Goal: Task Accomplishment & Management: Use online tool/utility

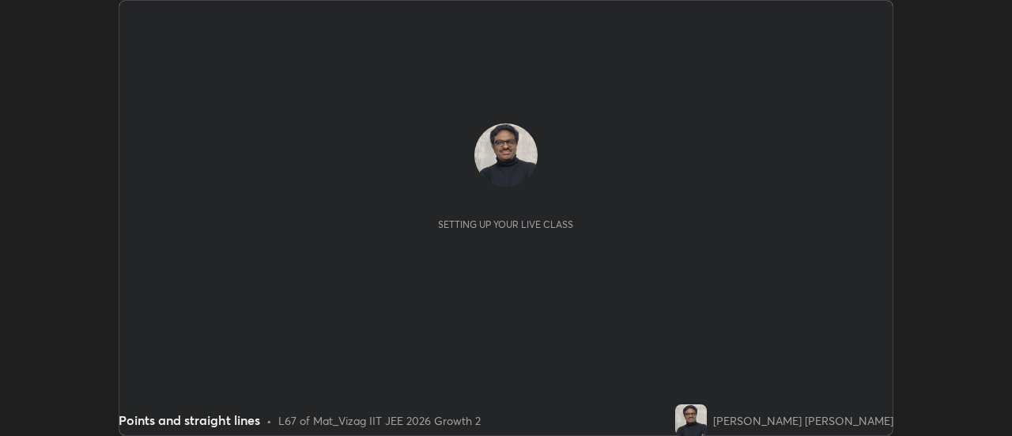
scroll to position [436, 1011]
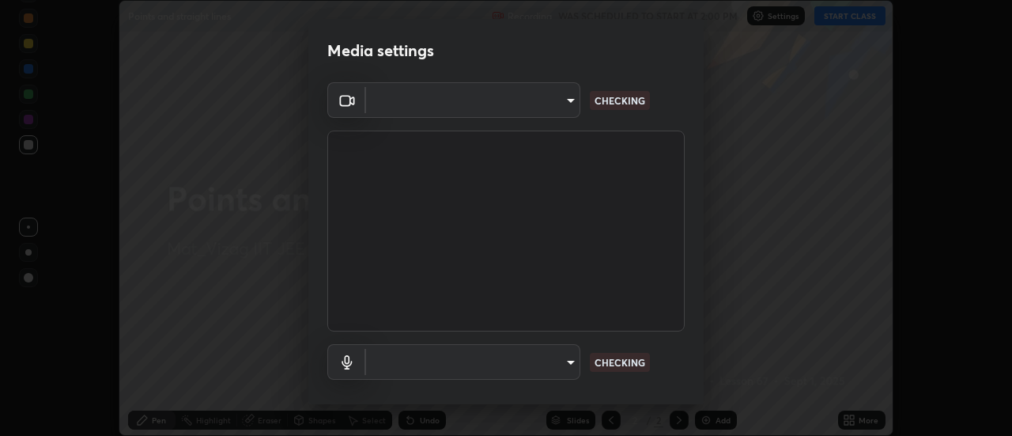
type input "c8d4d34ac1f352bb95d5f05a967dc34c6676a64432e358c7d9874fe1d0247c02"
type input "ce130775b7164724ad1ed5ad860966c1541d672b99243daa1c1c1b621aeed87d"
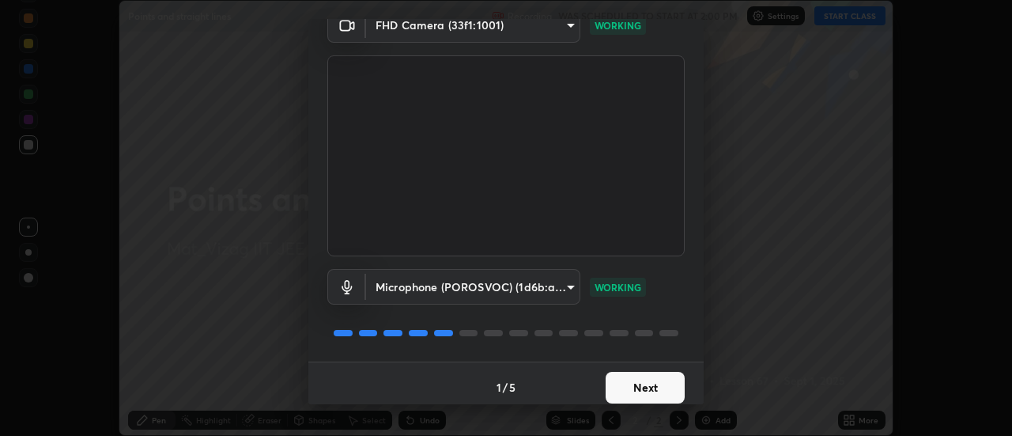
scroll to position [83, 0]
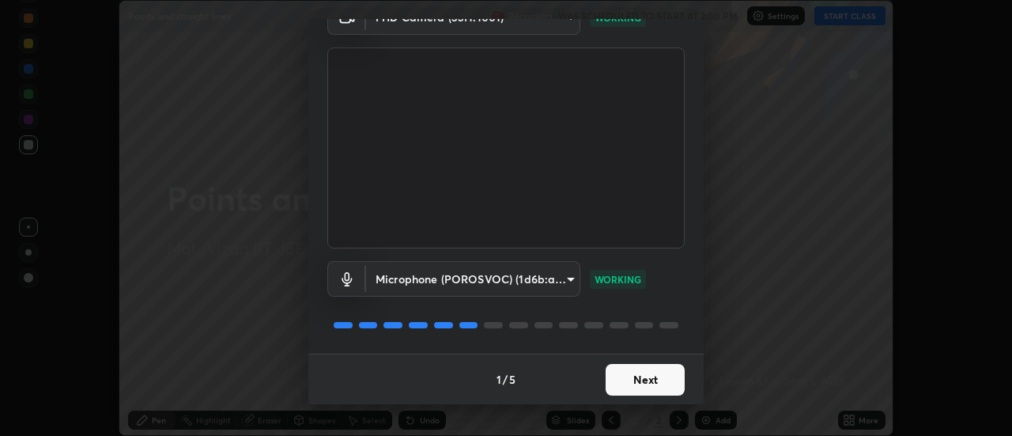
click at [638, 389] on button "Next" at bounding box center [645, 380] width 79 height 32
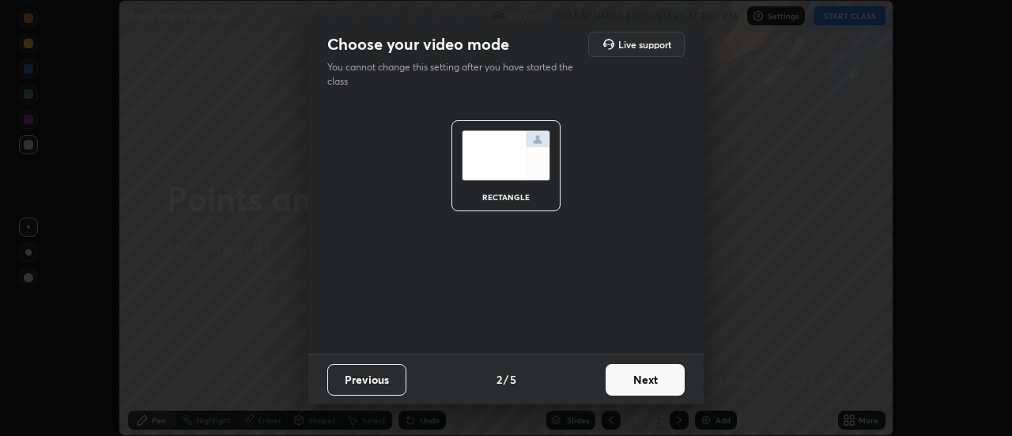
scroll to position [0, 0]
click at [652, 380] on button "Next" at bounding box center [645, 380] width 79 height 32
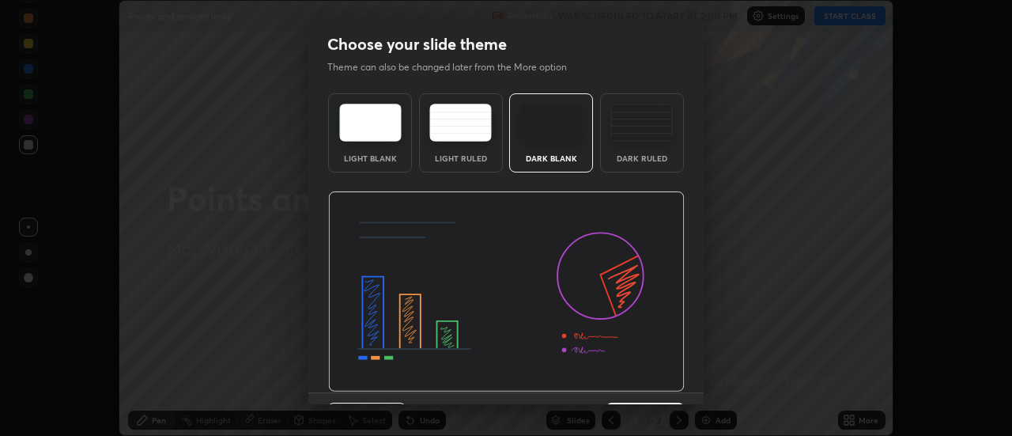
click at [656, 132] on img at bounding box center [641, 123] width 62 height 38
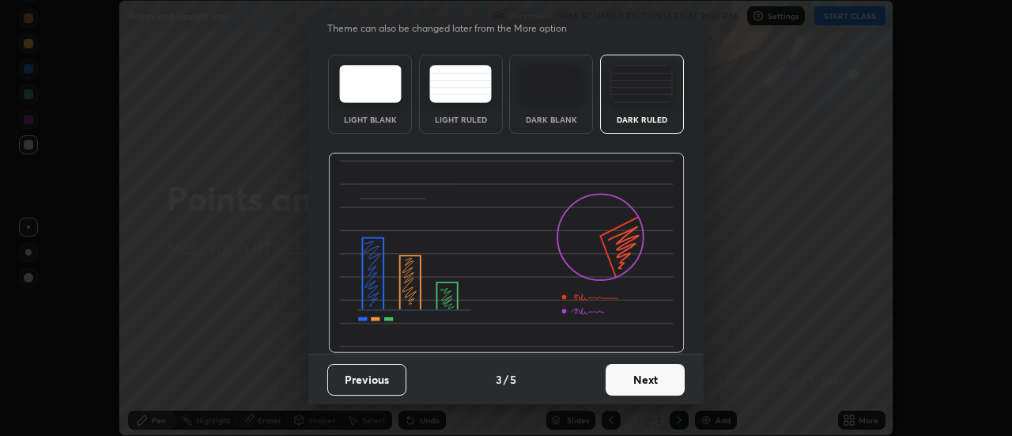
click at [650, 373] on button "Next" at bounding box center [645, 380] width 79 height 32
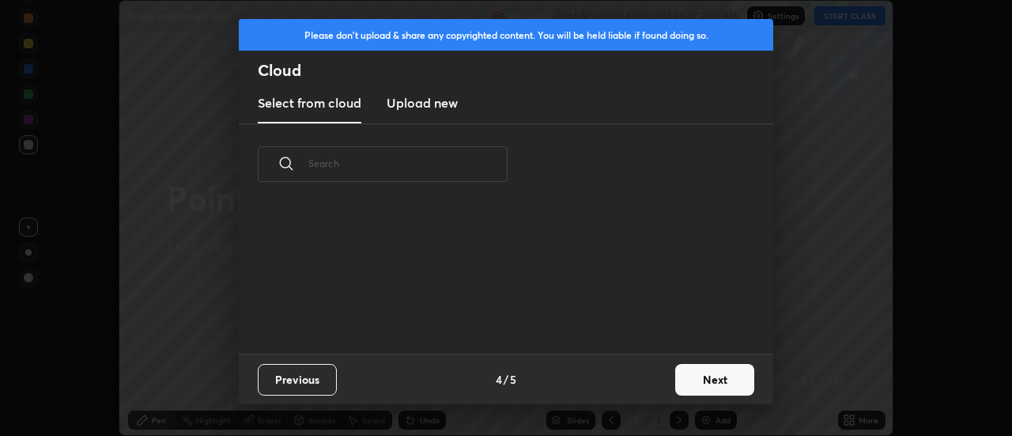
scroll to position [0, 0]
click at [708, 383] on button "Next" at bounding box center [714, 380] width 79 height 32
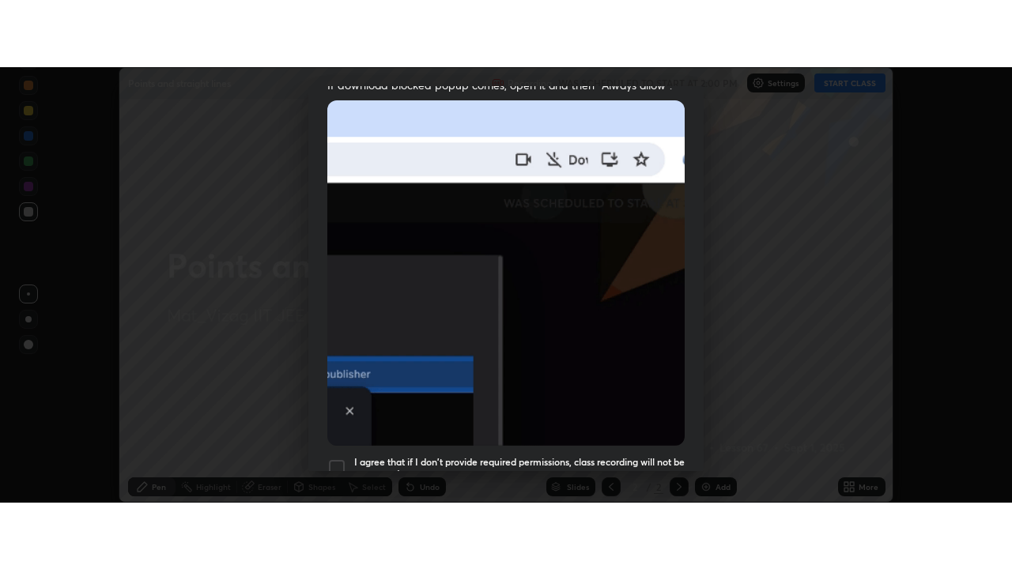
scroll to position [406, 0]
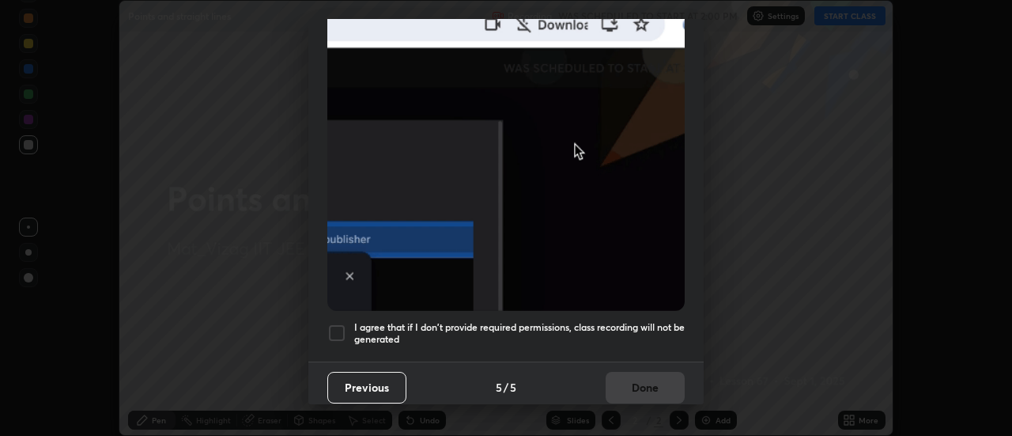
click at [612, 335] on h5 "I agree that if I don't provide required permissions, class recording will not …" at bounding box center [519, 333] width 330 height 25
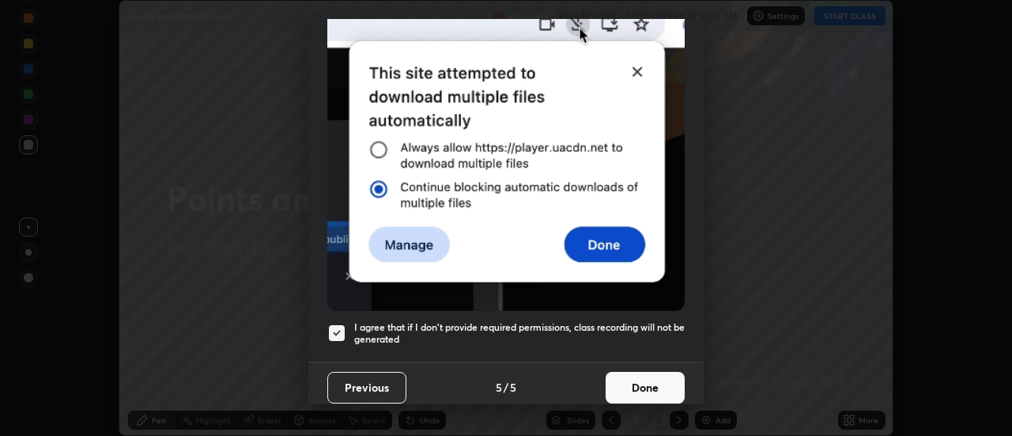
click at [636, 379] on button "Done" at bounding box center [645, 388] width 79 height 32
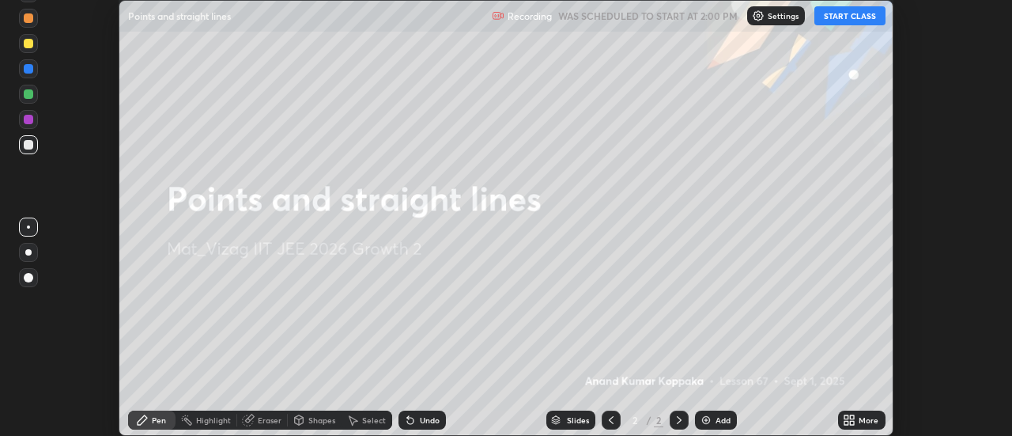
click at [862, 12] on button "START CLASS" at bounding box center [849, 15] width 71 height 19
click at [855, 18] on button "START CLASS" at bounding box center [849, 15] width 71 height 19
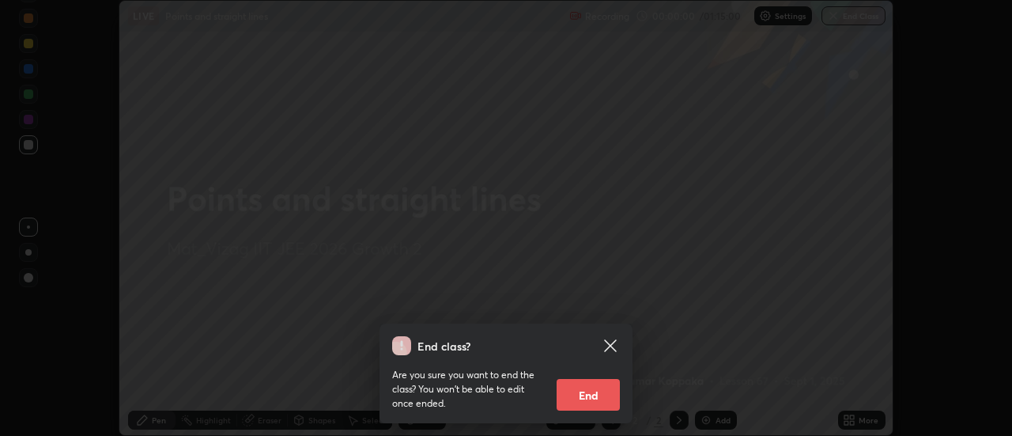
click at [850, 380] on div "End class? Are you sure you want to end the class? You won’t be able to edit on…" at bounding box center [506, 218] width 1012 height 436
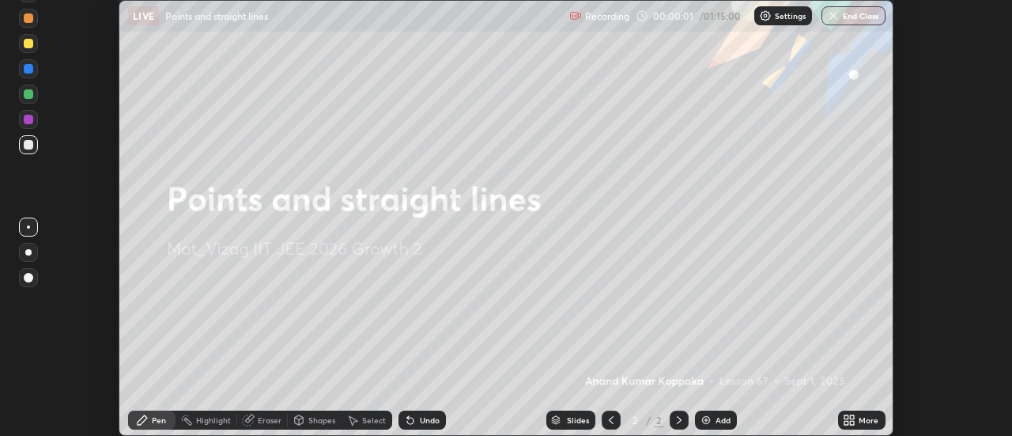
click at [868, 420] on div "More" at bounding box center [869, 420] width 20 height 8
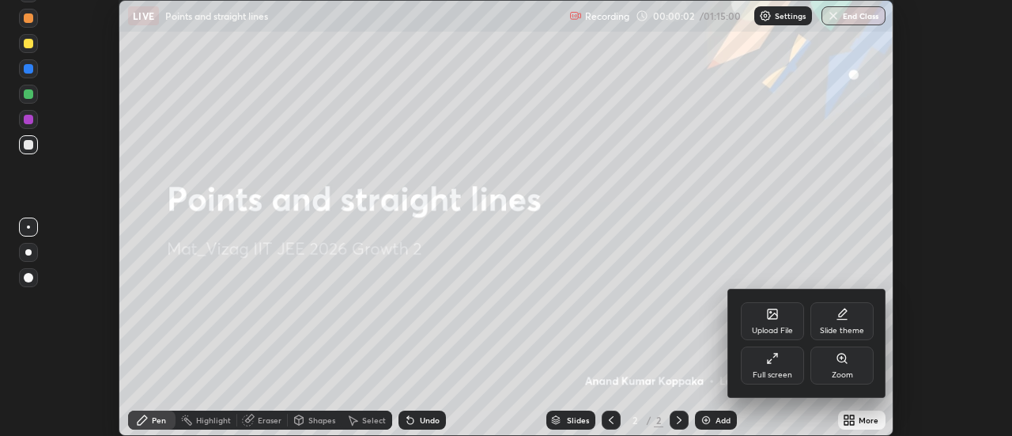
click at [792, 367] on div "Full screen" at bounding box center [772, 365] width 63 height 38
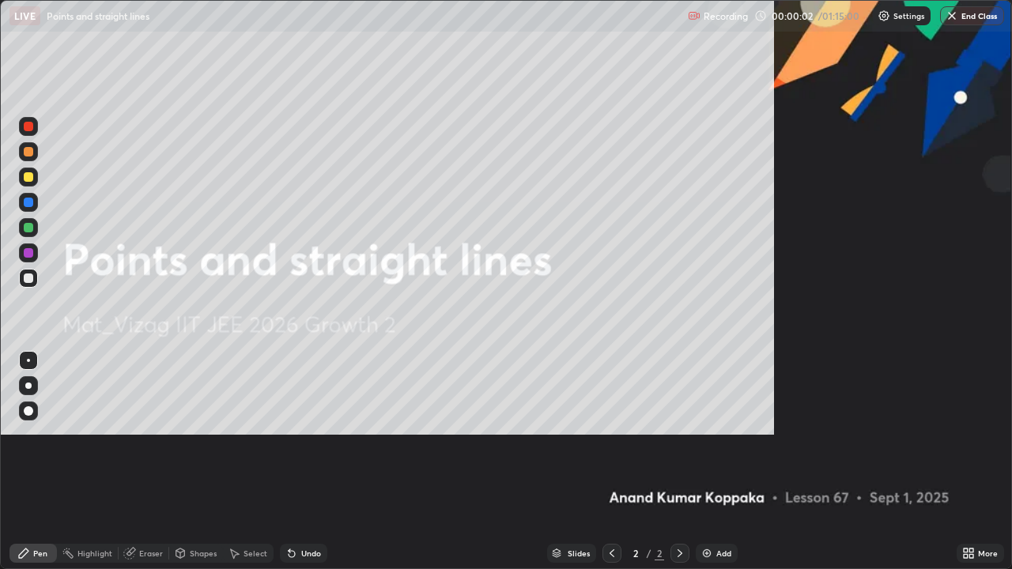
scroll to position [569, 1012]
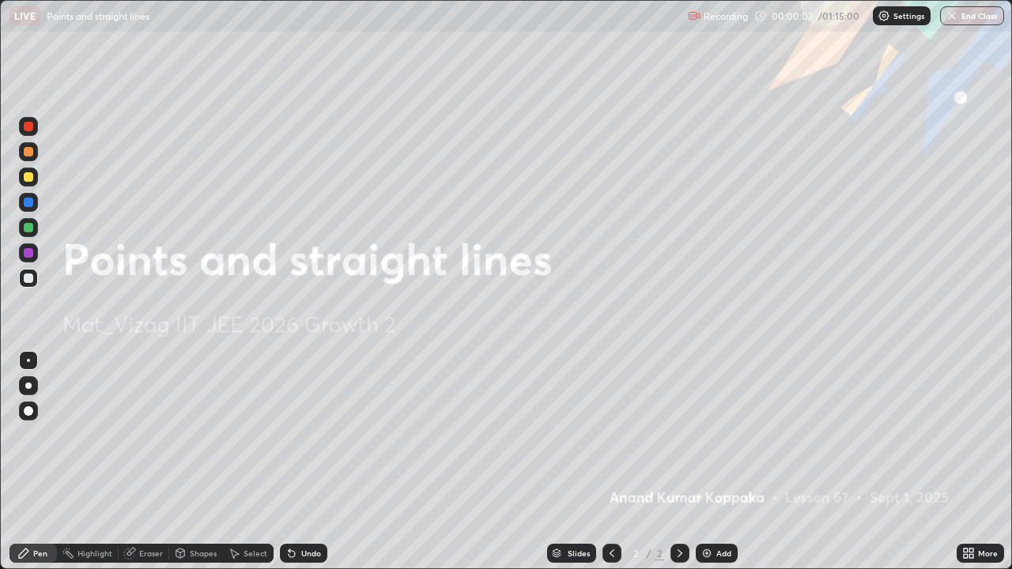
click at [718, 435] on div "Add" at bounding box center [723, 553] width 15 height 8
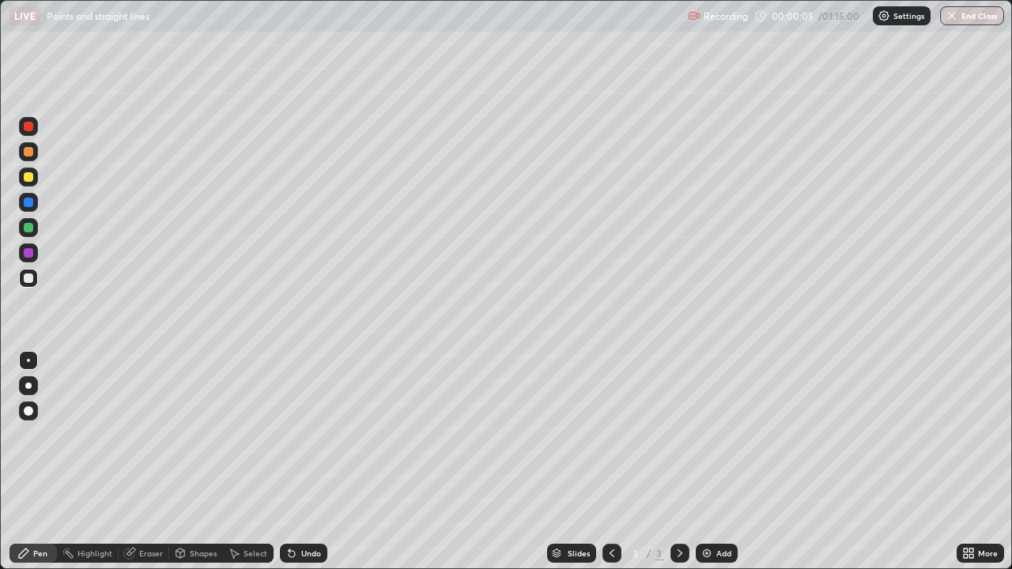
click at [32, 160] on div at bounding box center [28, 151] width 19 height 19
click at [31, 386] on div at bounding box center [28, 386] width 6 height 6
click at [34, 178] on div at bounding box center [28, 177] width 19 height 19
click at [35, 282] on div at bounding box center [28, 278] width 19 height 19
click at [36, 232] on div at bounding box center [28, 227] width 19 height 19
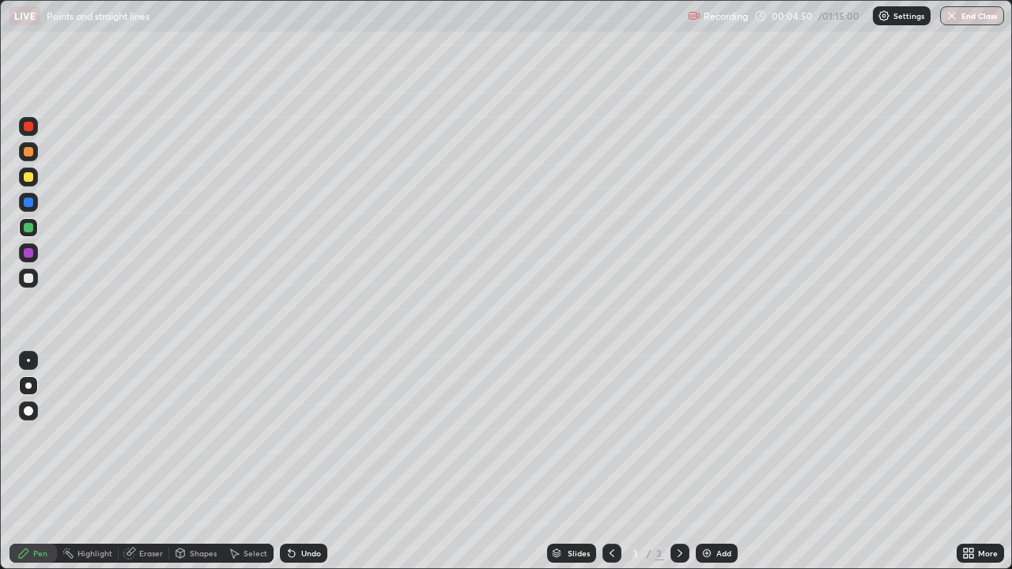
click at [29, 253] on div at bounding box center [28, 252] width 9 height 9
click at [29, 202] on div at bounding box center [28, 202] width 9 height 9
click at [34, 232] on div at bounding box center [28, 227] width 19 height 19
click at [32, 185] on div at bounding box center [28, 177] width 19 height 19
click at [26, 281] on div at bounding box center [28, 278] width 9 height 9
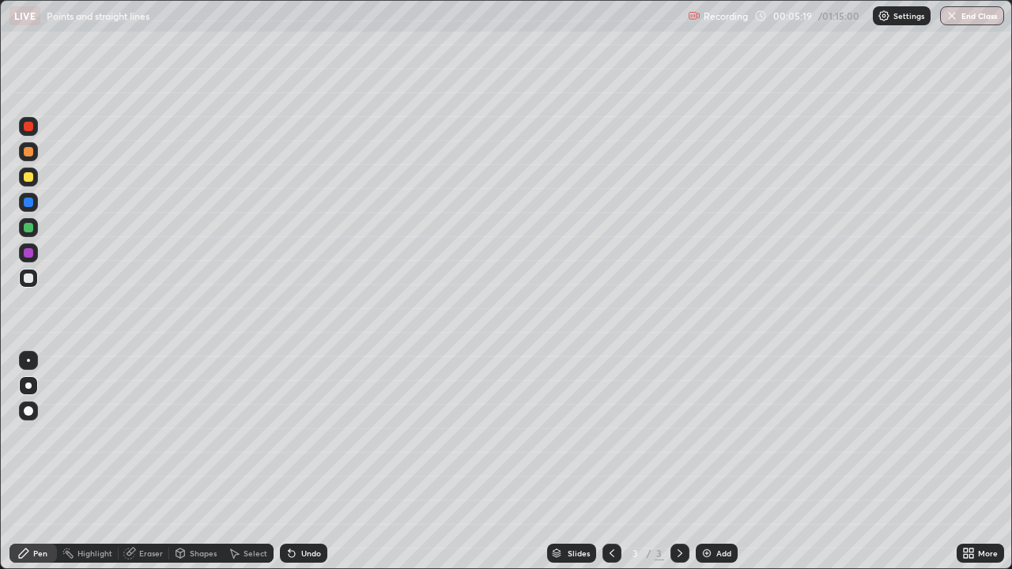
click at [31, 256] on div at bounding box center [28, 252] width 9 height 9
click at [144, 435] on div "Eraser" at bounding box center [144, 553] width 51 height 19
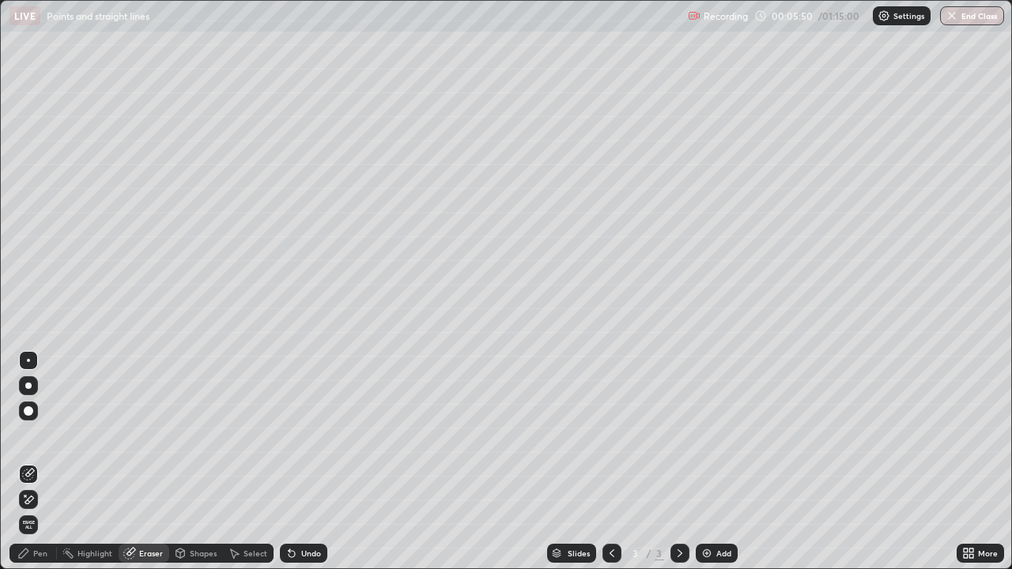
click at [32, 435] on div "Pen" at bounding box center [32, 553] width 47 height 19
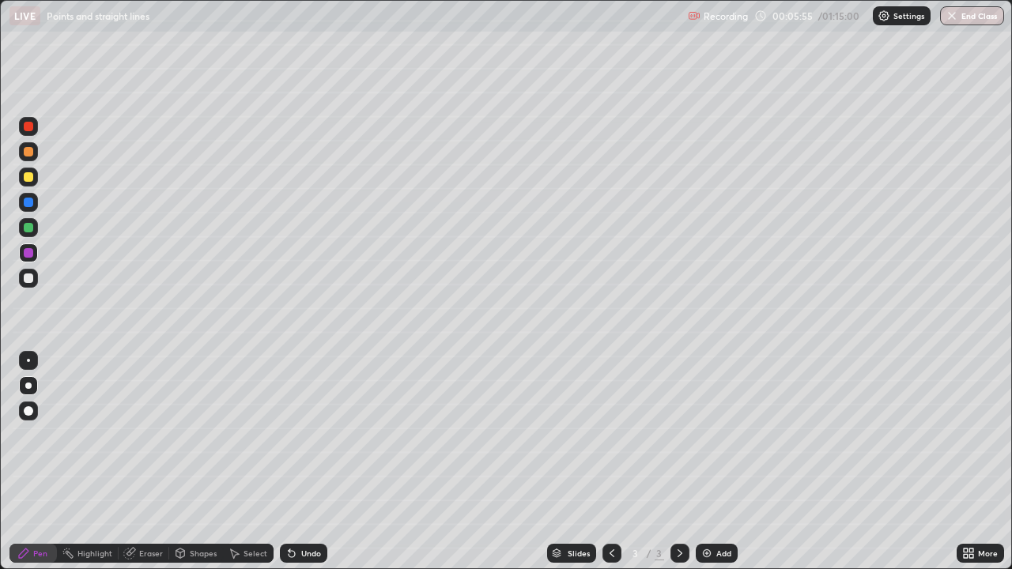
click at [145, 435] on div "Eraser" at bounding box center [151, 553] width 24 height 8
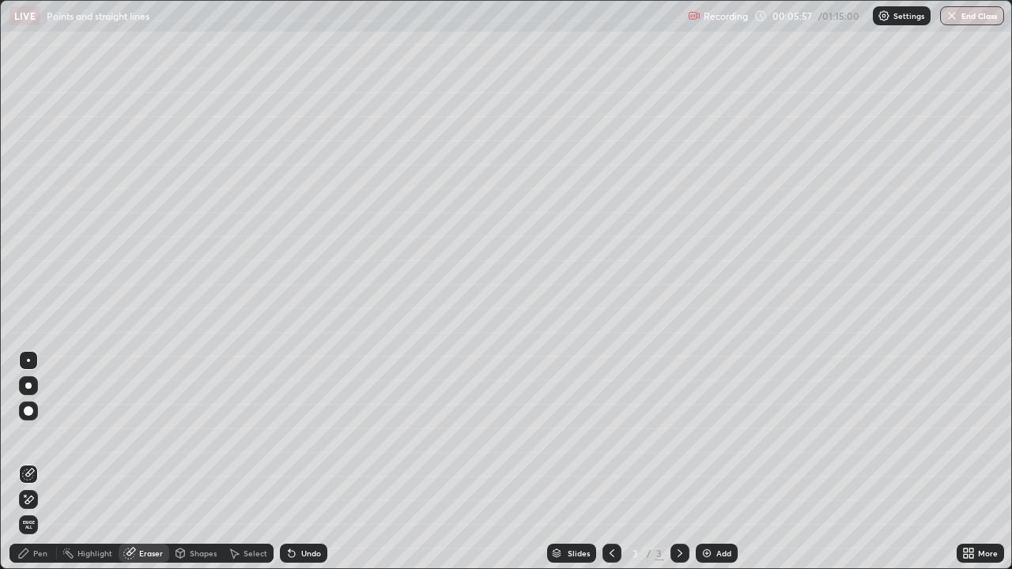
click at [31, 435] on div "Pen" at bounding box center [32, 553] width 47 height 19
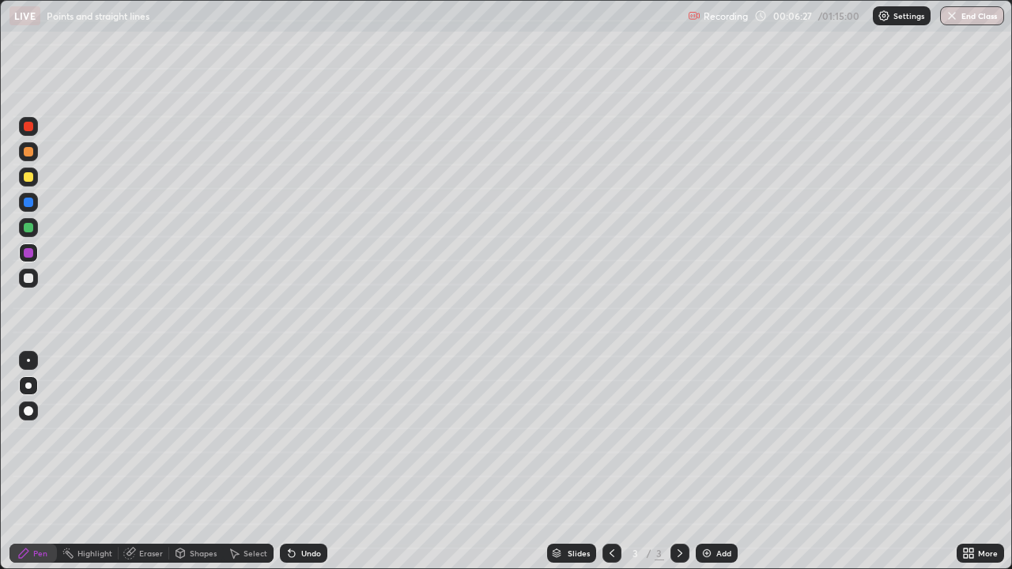
click at [28, 229] on div at bounding box center [28, 227] width 9 height 9
click at [243, 435] on div "Select" at bounding box center [255, 553] width 24 height 8
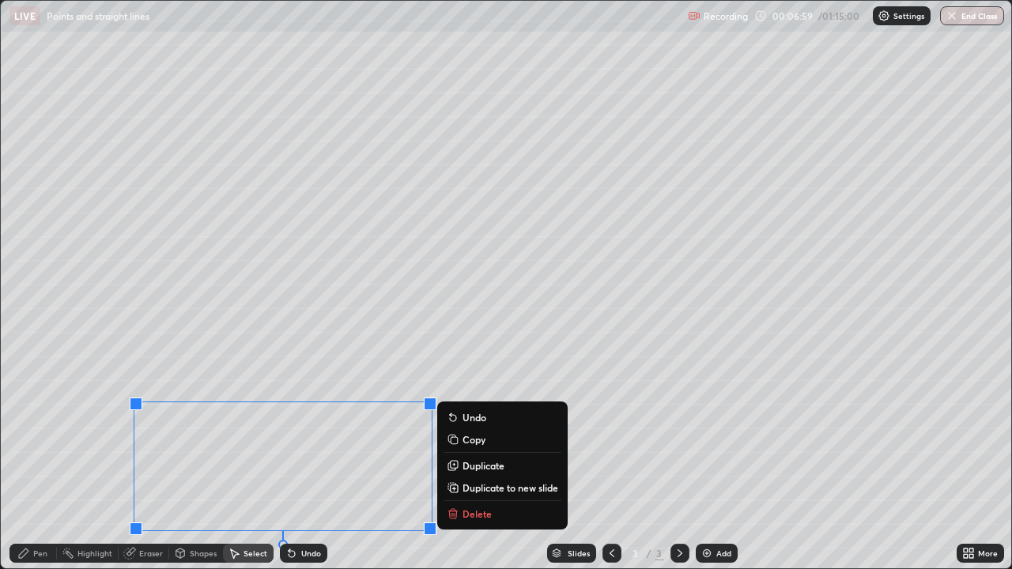
click at [455, 435] on icon at bounding box center [452, 514] width 7 height 7
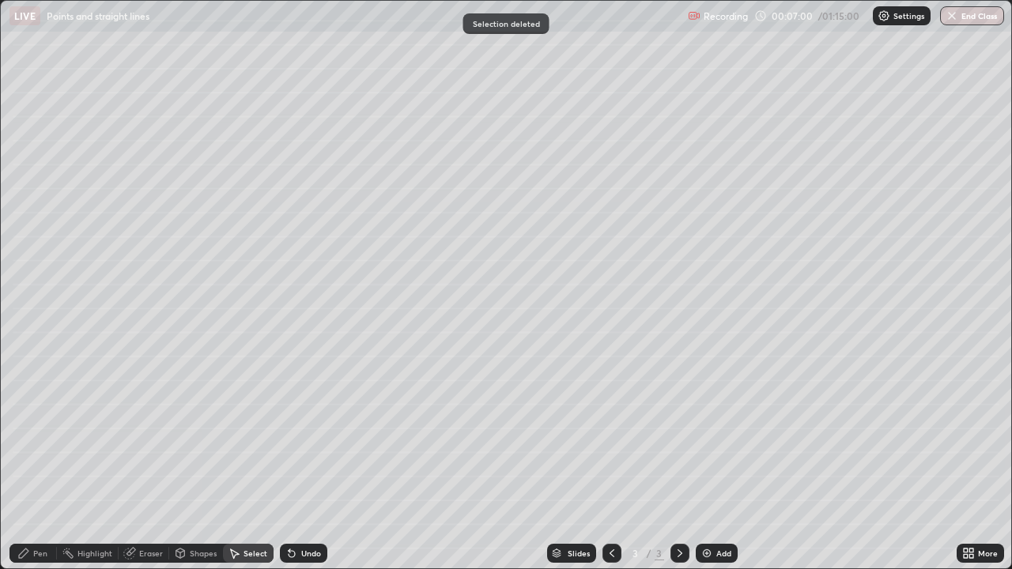
click at [34, 435] on div "Pen" at bounding box center [40, 553] width 14 height 8
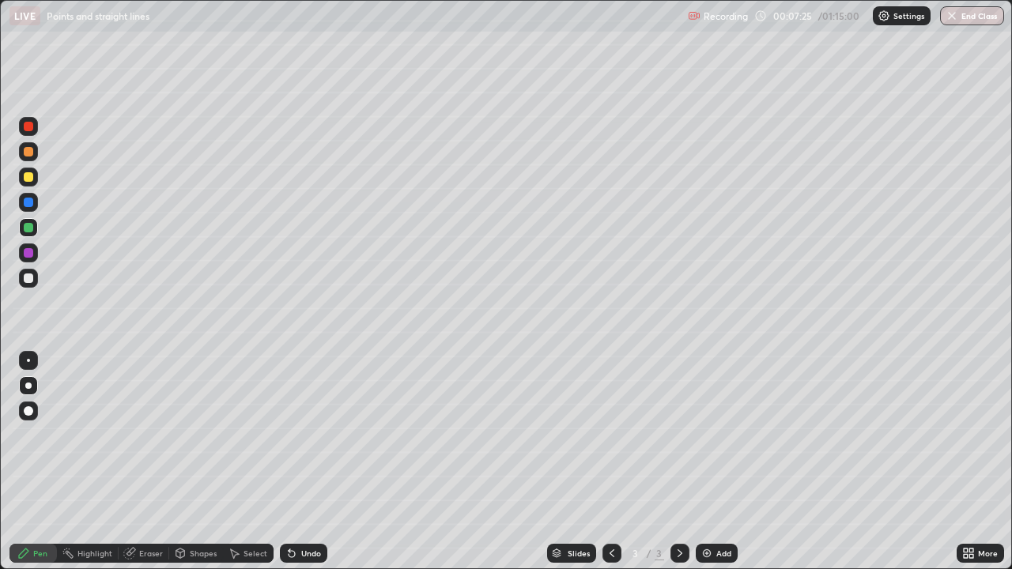
click at [29, 253] on div at bounding box center [28, 252] width 9 height 9
click at [30, 284] on div at bounding box center [28, 278] width 19 height 19
click at [718, 435] on div "Add" at bounding box center [717, 553] width 42 height 19
click at [36, 178] on div at bounding box center [28, 177] width 19 height 19
click at [305, 435] on div "Undo" at bounding box center [311, 553] width 20 height 8
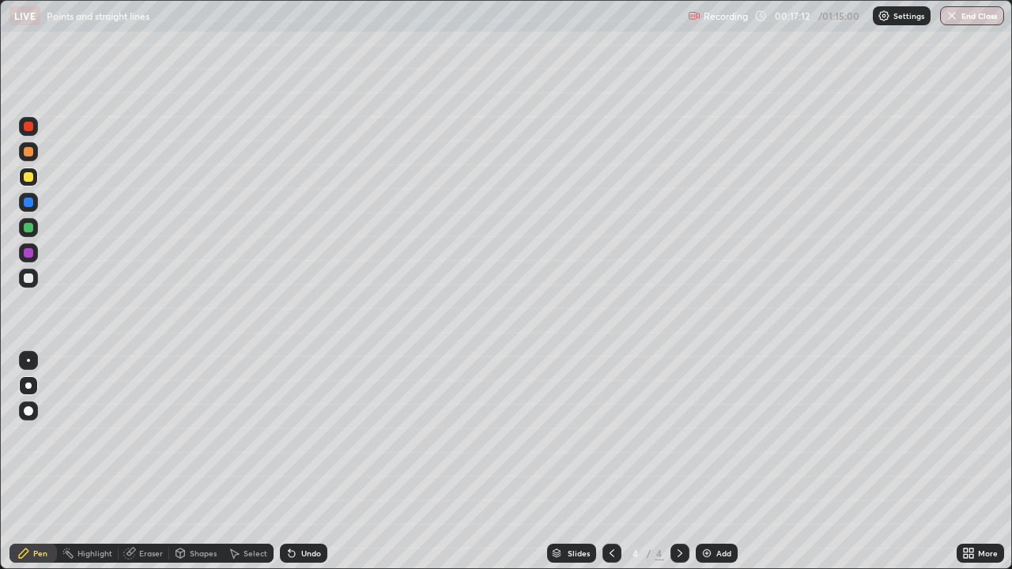
click at [307, 435] on div "Undo" at bounding box center [311, 553] width 20 height 8
click at [306, 435] on div "Undo" at bounding box center [311, 553] width 20 height 8
click at [35, 280] on div at bounding box center [28, 278] width 19 height 19
click at [716, 435] on div "Add" at bounding box center [723, 553] width 15 height 8
click at [32, 176] on div at bounding box center [28, 176] width 9 height 9
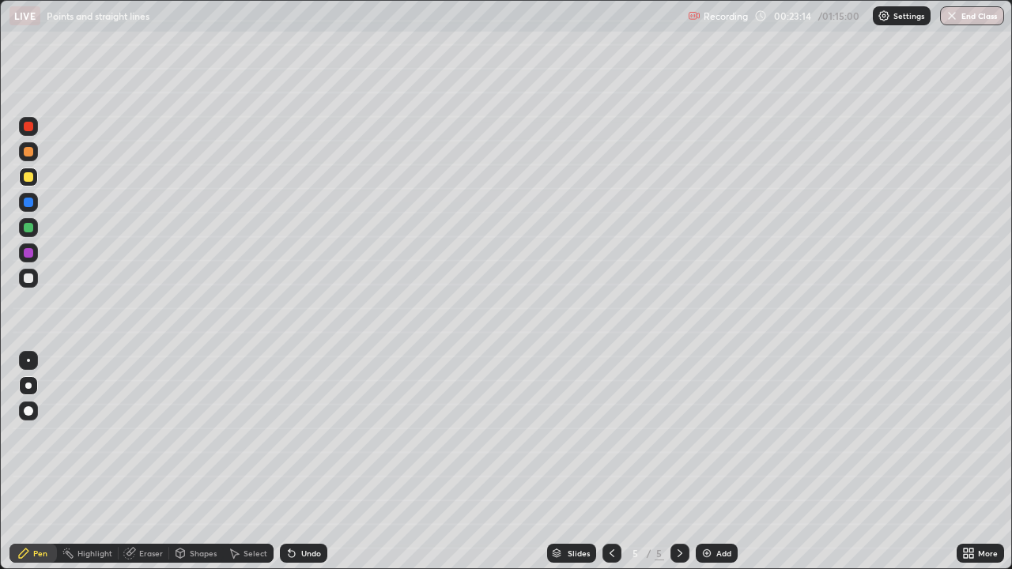
click at [312, 435] on div "Undo" at bounding box center [303, 553] width 47 height 19
click at [302, 435] on div "Undo" at bounding box center [311, 553] width 20 height 8
click at [312, 435] on div "Undo" at bounding box center [311, 553] width 20 height 8
click at [301, 435] on div "Undo" at bounding box center [311, 553] width 20 height 8
click at [307, 435] on div "Undo" at bounding box center [311, 553] width 20 height 8
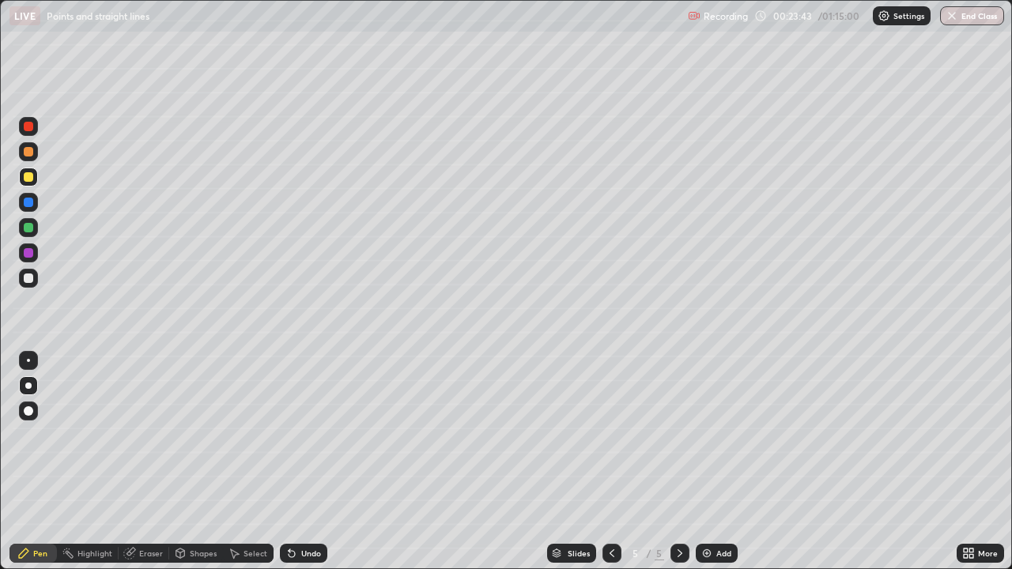
click at [37, 287] on div at bounding box center [28, 278] width 19 height 25
click at [28, 179] on div at bounding box center [28, 176] width 9 height 9
click at [306, 435] on div "Undo" at bounding box center [311, 553] width 20 height 8
click at [28, 278] on div at bounding box center [28, 278] width 9 height 9
click at [723, 435] on div "Add" at bounding box center [723, 553] width 15 height 8
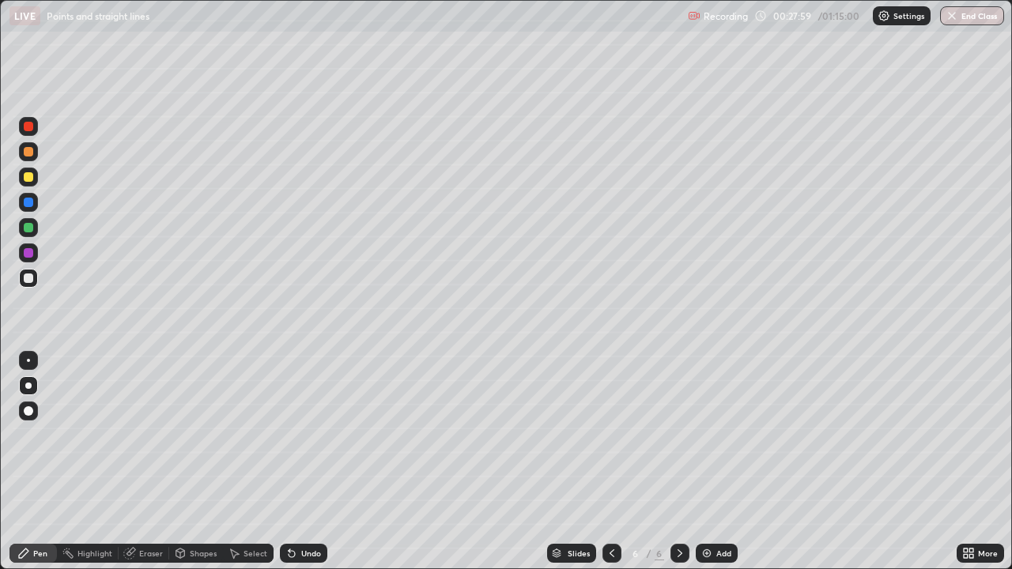
click at [35, 175] on div at bounding box center [28, 177] width 19 height 19
click at [32, 281] on div at bounding box center [28, 278] width 9 height 9
click at [97, 435] on div "Highlight" at bounding box center [94, 553] width 35 height 8
click at [32, 435] on div "Pen" at bounding box center [32, 553] width 47 height 19
click at [304, 435] on div "Undo" at bounding box center [303, 553] width 47 height 19
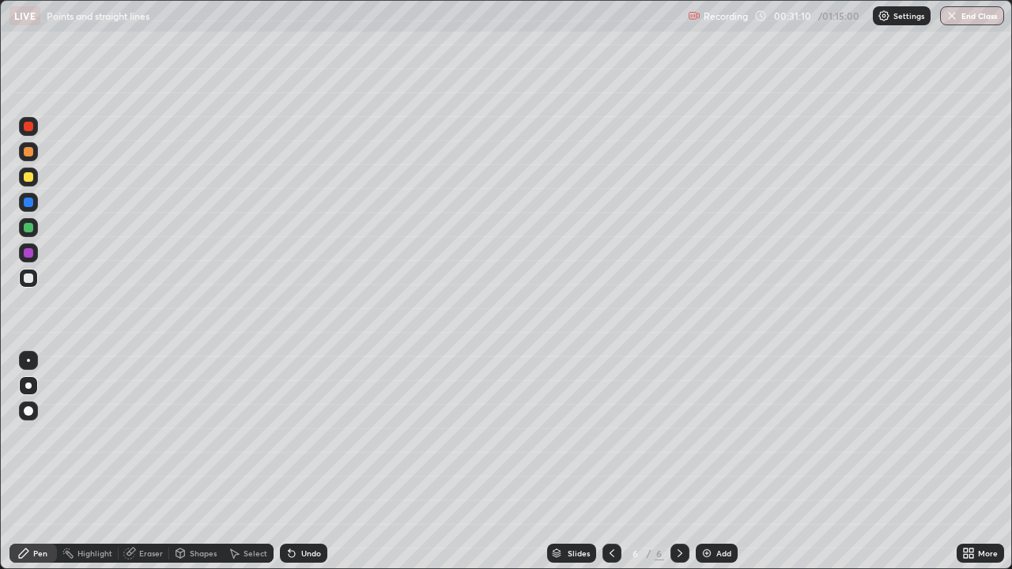
click at [308, 435] on div "Undo" at bounding box center [311, 553] width 20 height 8
click at [32, 255] on div at bounding box center [28, 252] width 9 height 9
click at [32, 280] on div at bounding box center [28, 278] width 9 height 9
click at [34, 177] on div at bounding box center [28, 177] width 19 height 19
click at [315, 435] on div "Undo" at bounding box center [303, 553] width 47 height 19
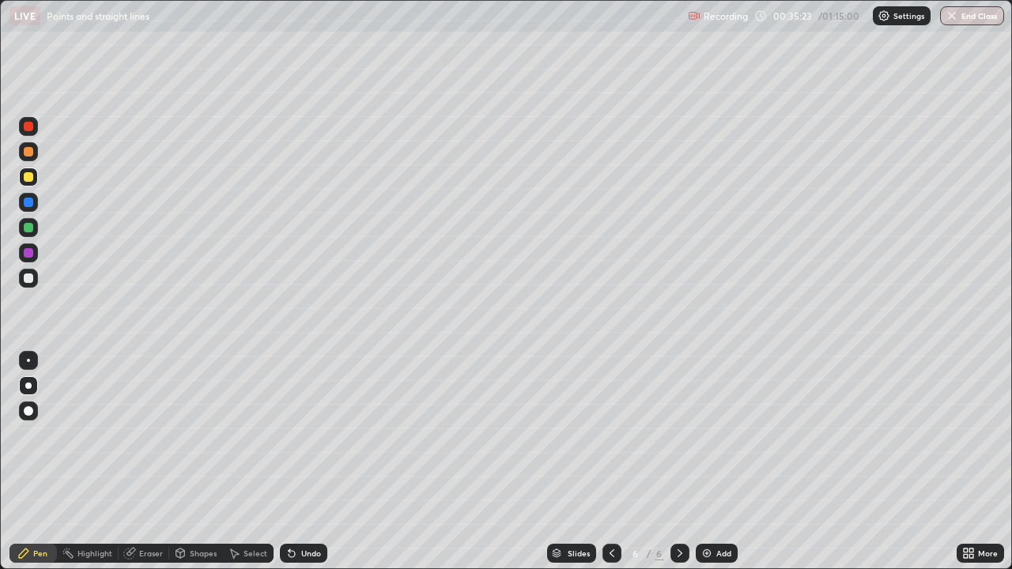
click at [309, 435] on div "Undo" at bounding box center [311, 553] width 20 height 8
click at [28, 229] on div at bounding box center [28, 227] width 9 height 9
click at [719, 435] on div "Add" at bounding box center [717, 553] width 42 height 19
click at [32, 177] on div at bounding box center [28, 176] width 9 height 9
click at [31, 278] on div at bounding box center [28, 278] width 9 height 9
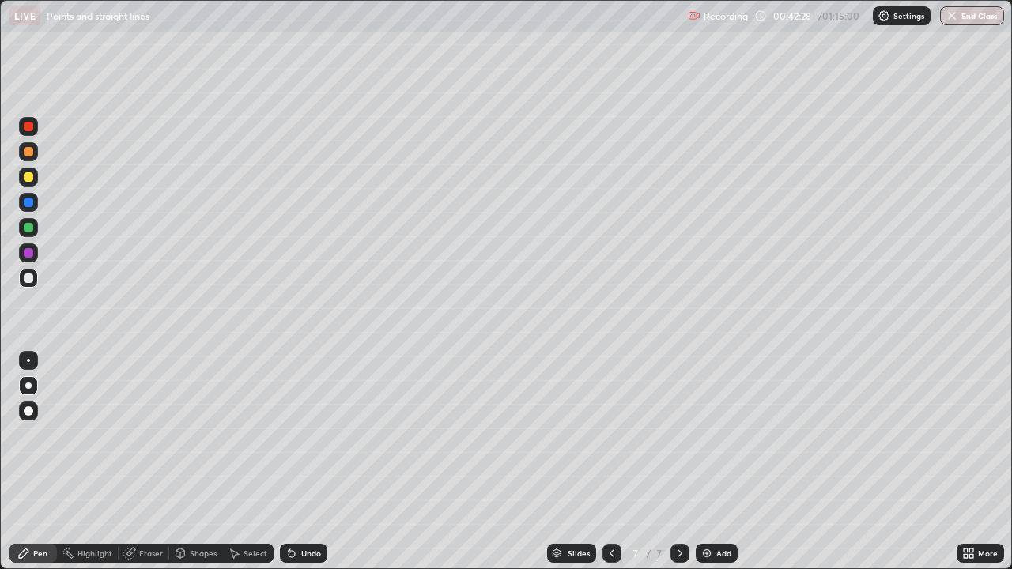
click at [25, 183] on div at bounding box center [28, 177] width 19 height 19
click at [307, 435] on div "Undo" at bounding box center [311, 553] width 20 height 8
click at [302, 435] on div "Undo" at bounding box center [311, 553] width 20 height 8
click at [304, 435] on div "Undo" at bounding box center [311, 553] width 20 height 8
click at [306, 435] on div "Undo" at bounding box center [311, 553] width 20 height 8
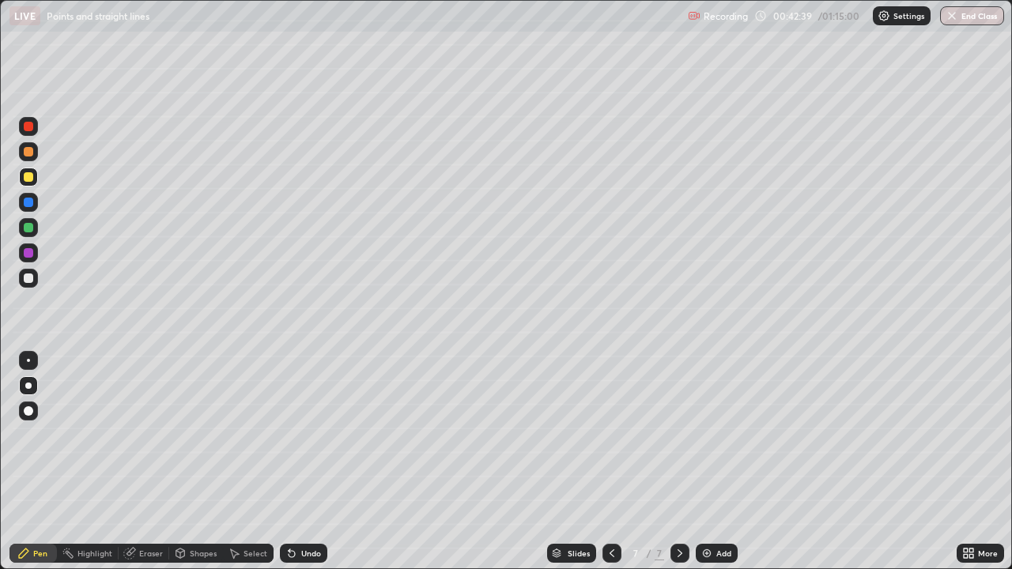
click at [308, 435] on div "Undo" at bounding box center [303, 553] width 47 height 19
click at [311, 435] on div "Undo" at bounding box center [303, 553] width 47 height 19
click at [304, 435] on div "Undo" at bounding box center [303, 553] width 47 height 19
click at [306, 435] on div "Undo" at bounding box center [311, 553] width 20 height 8
click at [250, 435] on div "Select" at bounding box center [255, 553] width 24 height 8
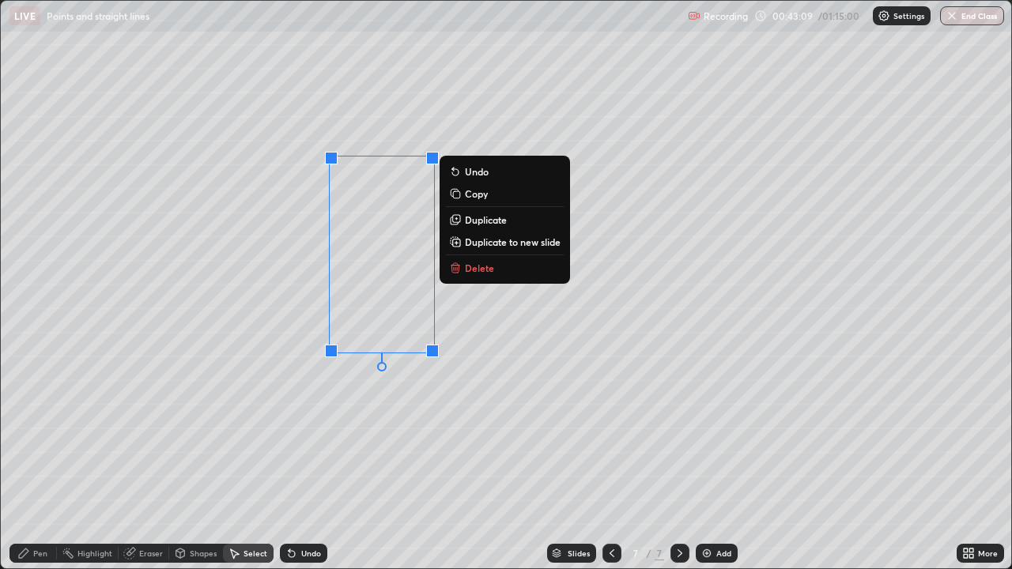
click at [486, 268] on p "Delete" at bounding box center [479, 268] width 29 height 13
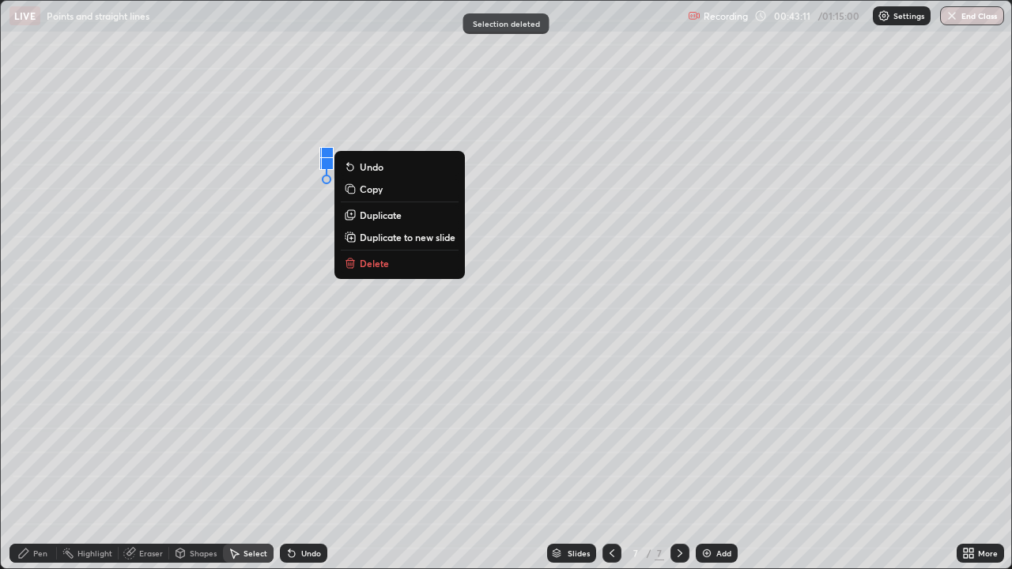
click at [394, 265] on button "Delete" at bounding box center [400, 263] width 118 height 19
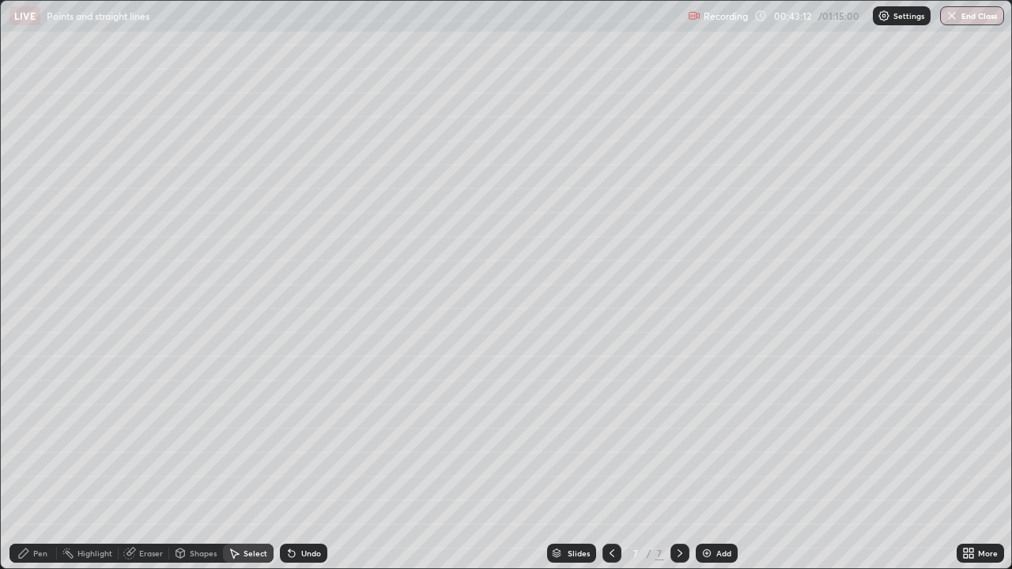
click at [36, 435] on div "Pen" at bounding box center [40, 553] width 14 height 8
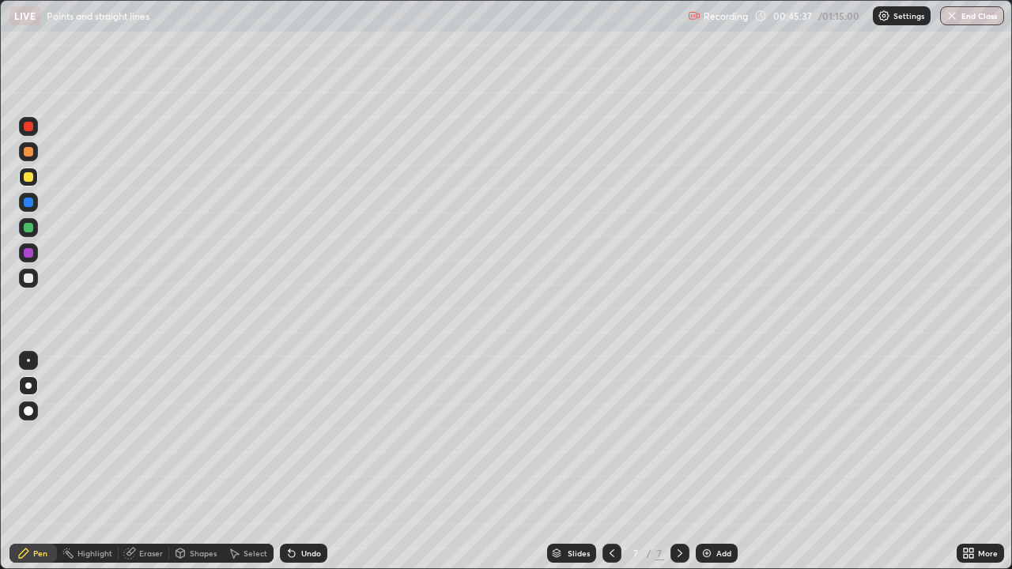
click at [35, 279] on div at bounding box center [28, 278] width 19 height 19
click at [720, 435] on div "Add" at bounding box center [723, 553] width 15 height 8
click at [301, 435] on div "Undo" at bounding box center [311, 553] width 20 height 8
click at [28, 256] on div at bounding box center [28, 252] width 9 height 9
click at [34, 285] on div at bounding box center [28, 278] width 19 height 19
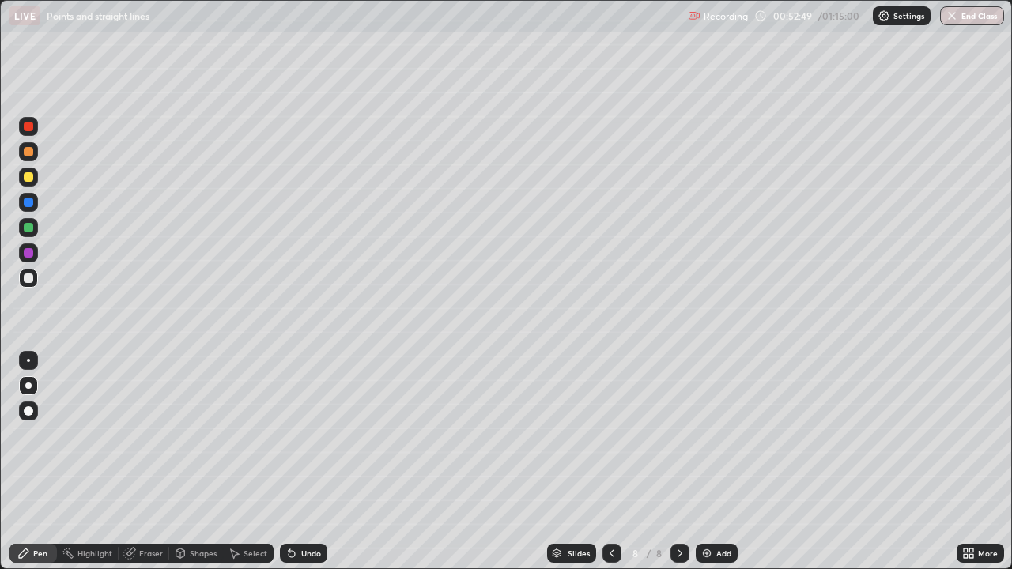
click at [308, 435] on div "Undo" at bounding box center [311, 553] width 20 height 8
click at [37, 262] on div at bounding box center [28, 252] width 19 height 25
click at [719, 435] on div "Add" at bounding box center [723, 553] width 15 height 8
click at [29, 278] on div at bounding box center [28, 278] width 9 height 9
click at [309, 435] on div "Undo" at bounding box center [311, 553] width 20 height 8
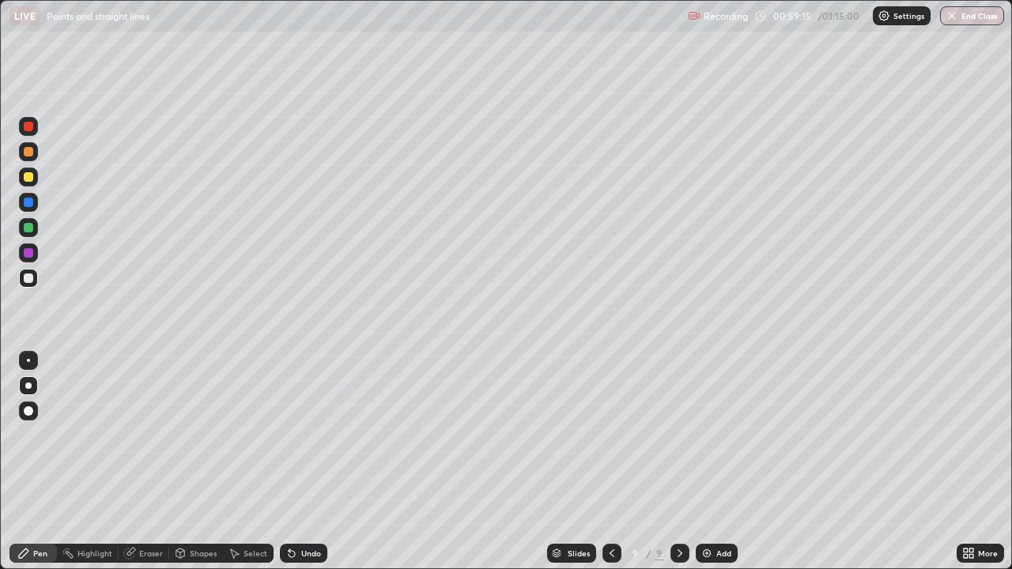
click at [311, 435] on div "Undo" at bounding box center [311, 553] width 20 height 8
click at [312, 435] on div "Undo" at bounding box center [311, 553] width 20 height 8
click at [311, 435] on div "Undo" at bounding box center [311, 553] width 20 height 8
click at [320, 435] on div "Undo" at bounding box center [303, 553] width 47 height 19
click at [310, 435] on div "Undo" at bounding box center [311, 553] width 20 height 8
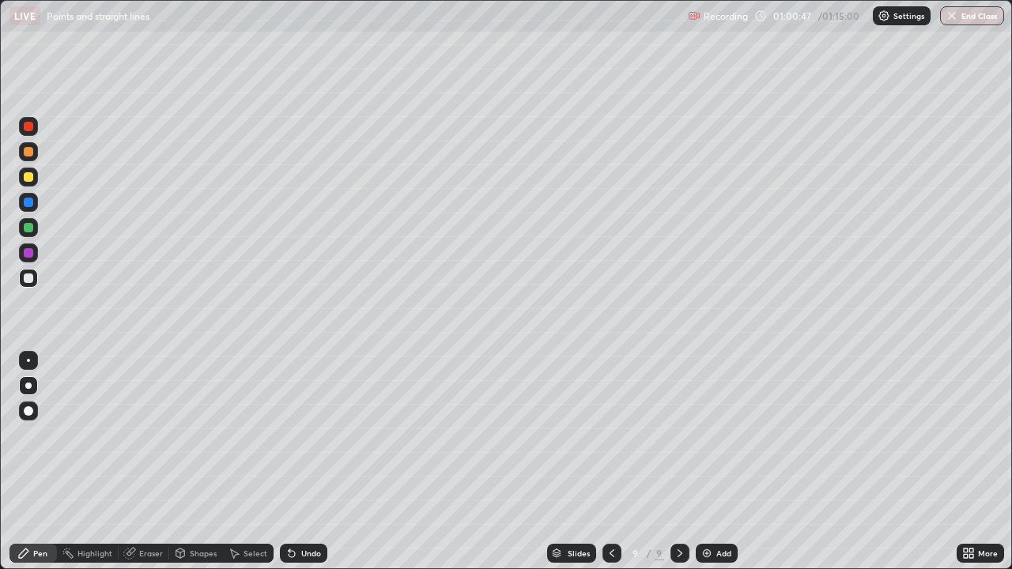
click at [315, 435] on div "Undo" at bounding box center [311, 553] width 20 height 8
click at [307, 435] on div "Undo" at bounding box center [311, 553] width 20 height 8
click at [322, 435] on div "Undo" at bounding box center [303, 553] width 47 height 19
click at [34, 252] on div at bounding box center [28, 252] width 19 height 19
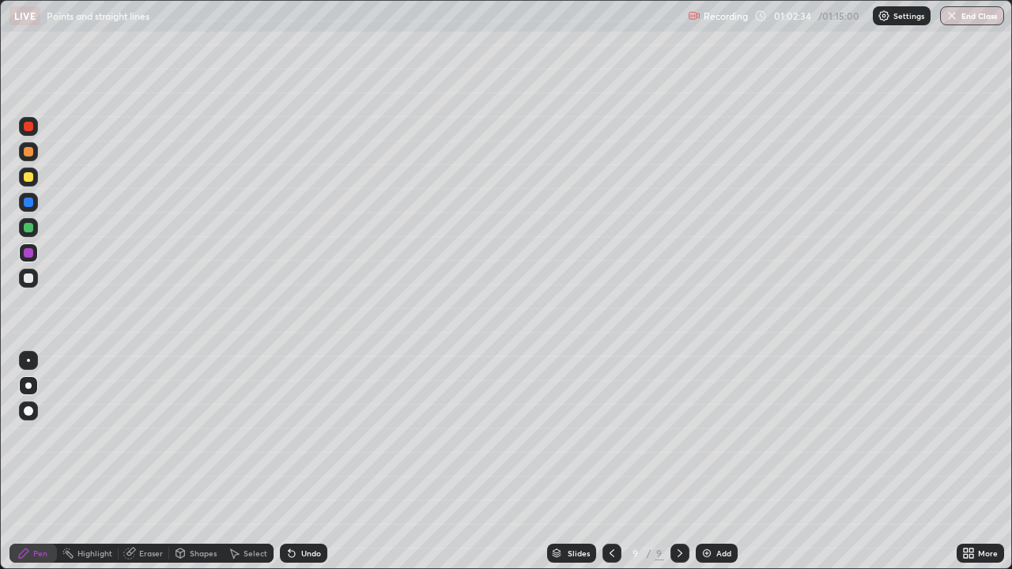
click at [32, 285] on div at bounding box center [28, 278] width 19 height 19
click at [139, 435] on div "Eraser" at bounding box center [151, 553] width 24 height 8
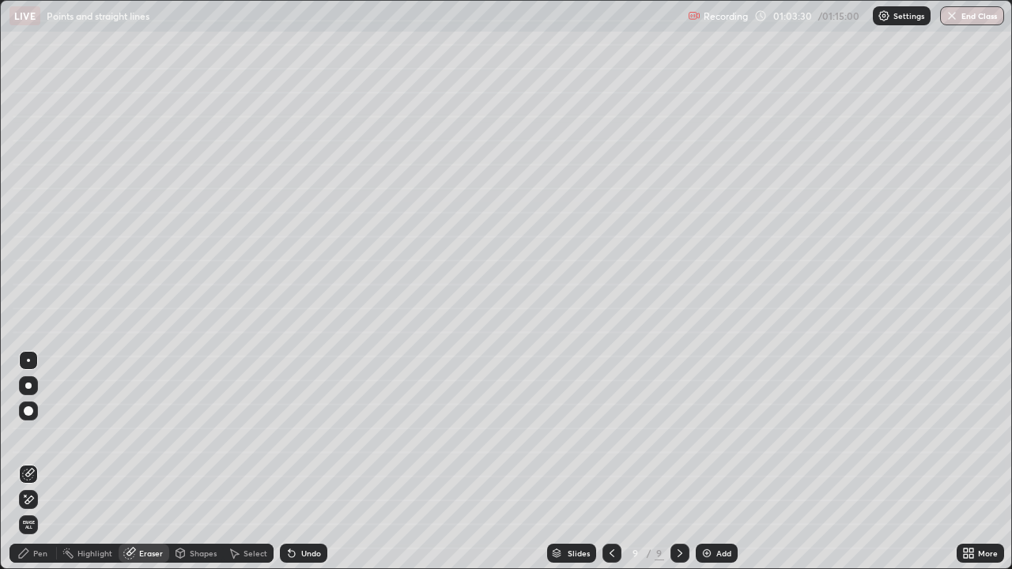
click at [45, 435] on div "Pen" at bounding box center [32, 553] width 47 height 19
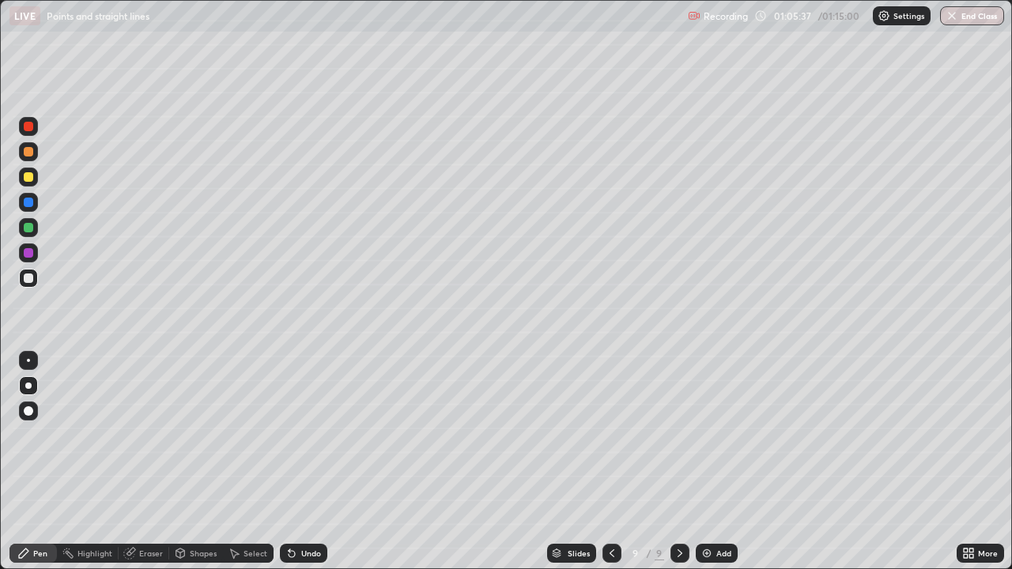
click at [301, 435] on div "Undo" at bounding box center [311, 553] width 20 height 8
click at [137, 435] on div "Eraser" at bounding box center [144, 553] width 51 height 19
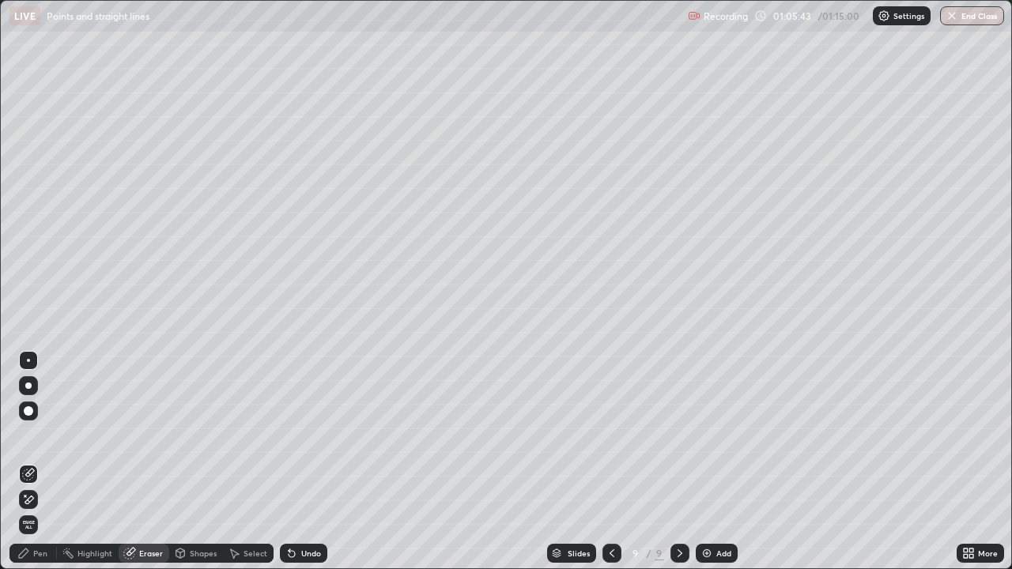
click at [44, 435] on div "Pen" at bounding box center [40, 553] width 14 height 8
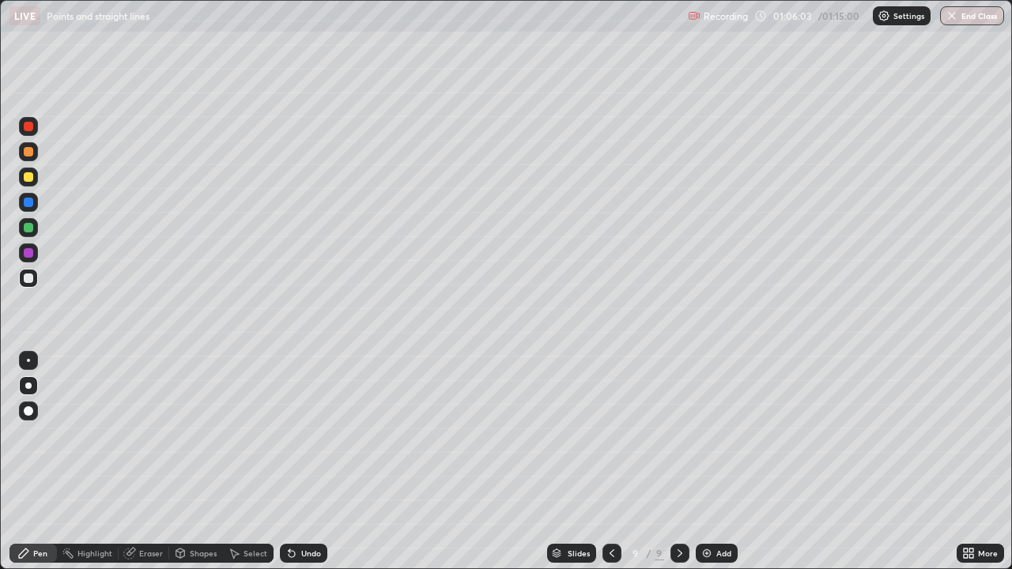
click at [308, 435] on div "Undo" at bounding box center [311, 553] width 20 height 8
click at [306, 435] on div "Undo" at bounding box center [311, 553] width 20 height 8
click at [301, 435] on div "Undo" at bounding box center [311, 553] width 20 height 8
click at [94, 435] on div "Highlight" at bounding box center [94, 553] width 35 height 8
click at [28, 235] on div at bounding box center [28, 227] width 19 height 19
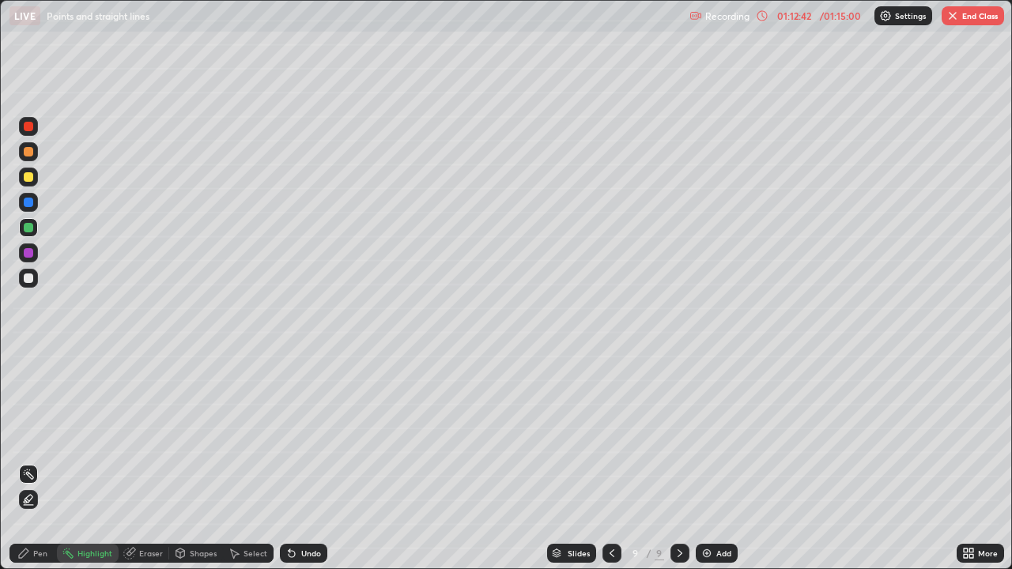
click at [963, 15] on button "End Class" at bounding box center [973, 15] width 62 height 19
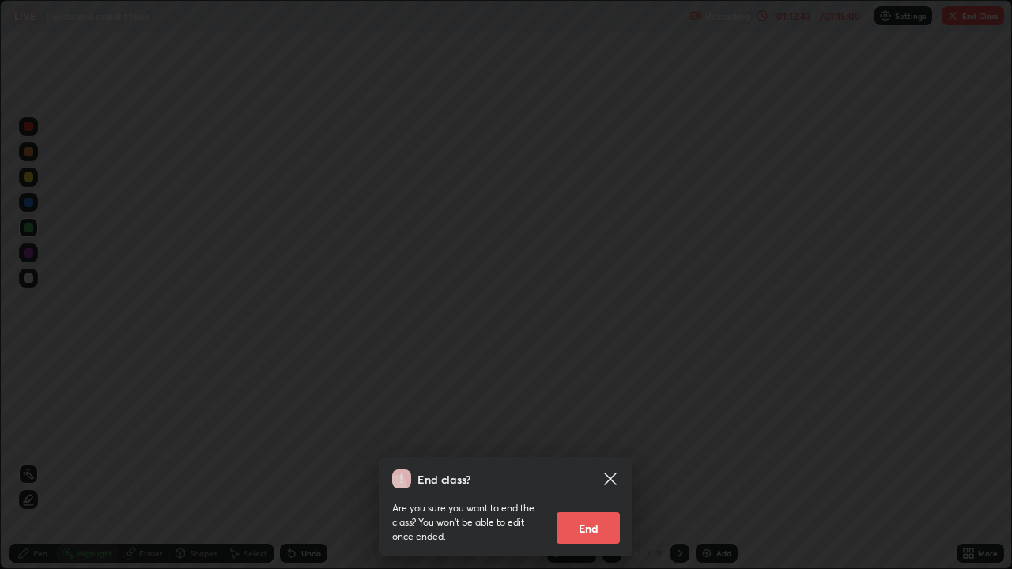
click at [586, 435] on button "End" at bounding box center [588, 528] width 63 height 32
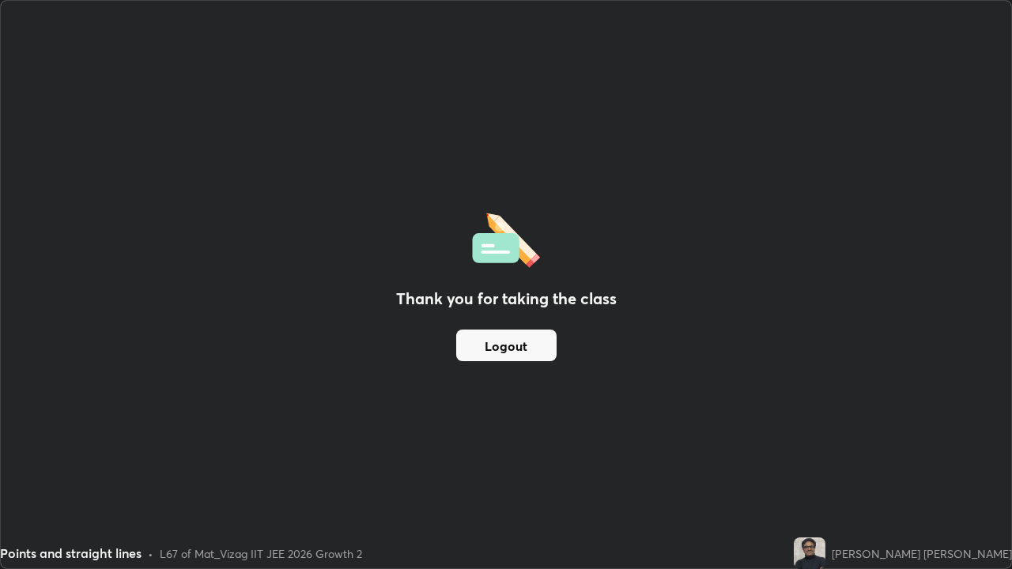
click at [509, 335] on button "Logout" at bounding box center [506, 346] width 100 height 32
